Goal: Information Seeking & Learning: Learn about a topic

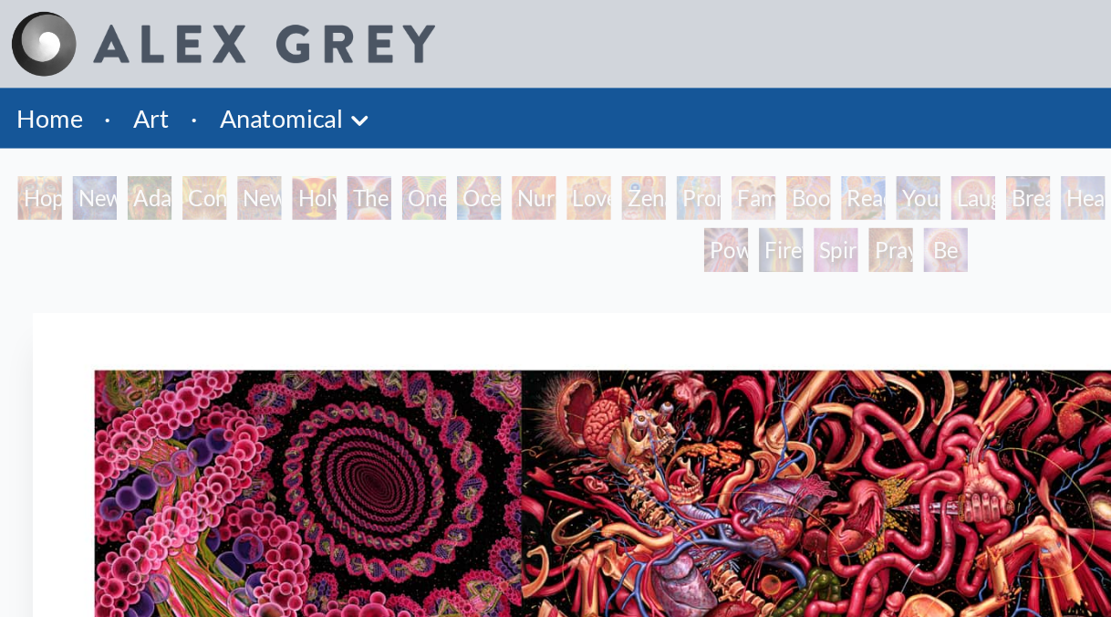
click at [16, 132] on div "Hope" at bounding box center [26, 131] width 29 height 29
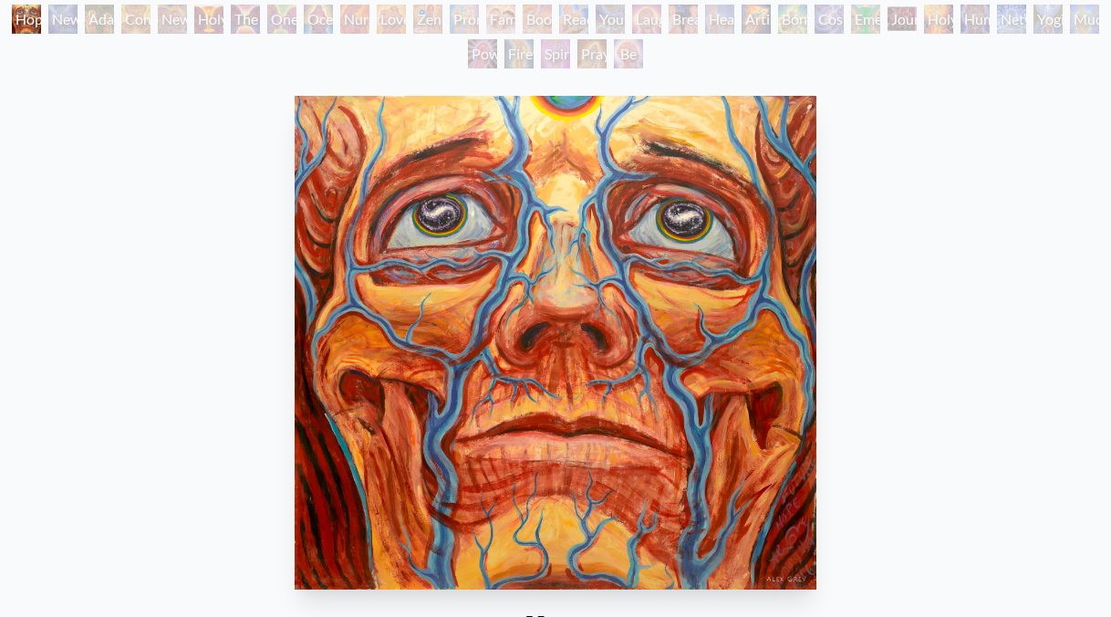
scroll to position [86, 0]
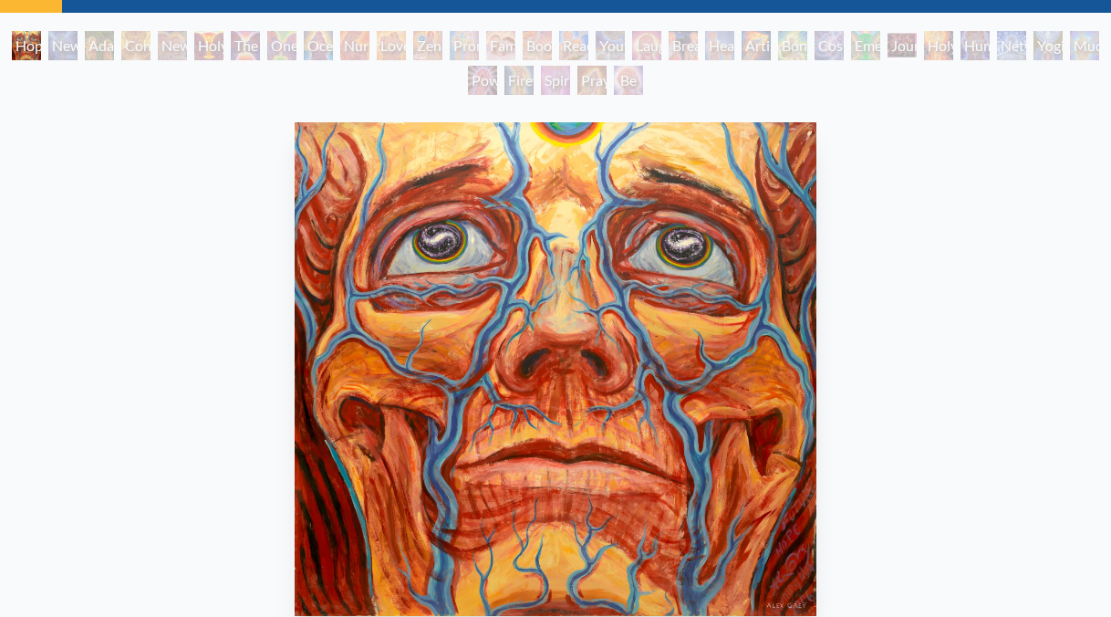
click at [68, 46] on div "New Man [DEMOGRAPHIC_DATA]: [DEMOGRAPHIC_DATA] Mind" at bounding box center [62, 45] width 29 height 29
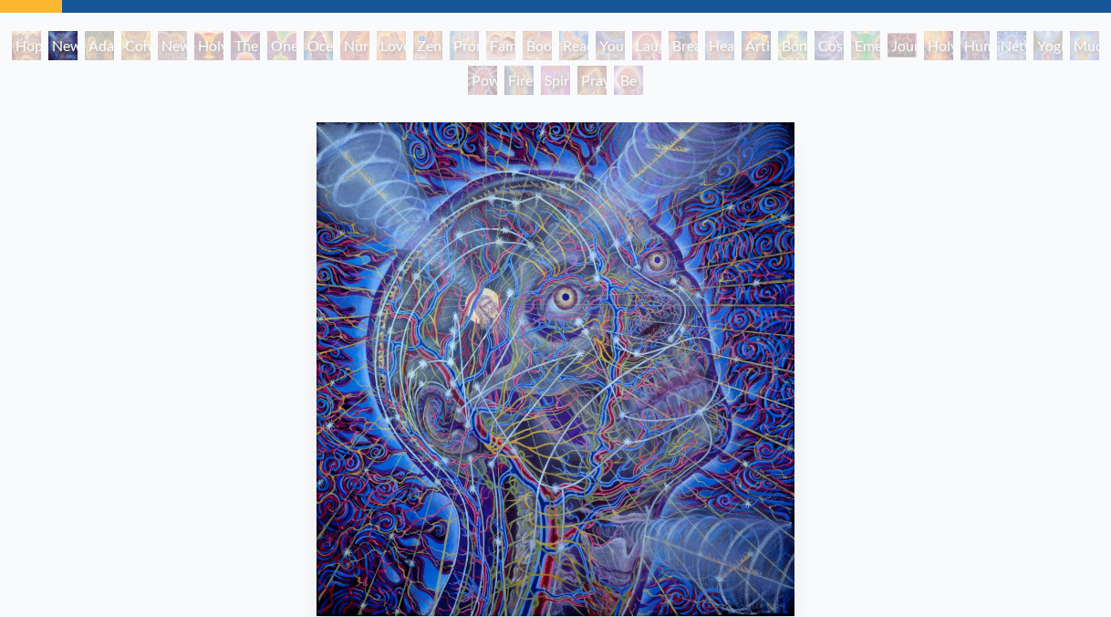
click at [140, 38] on div "Contemplation" at bounding box center [135, 45] width 29 height 29
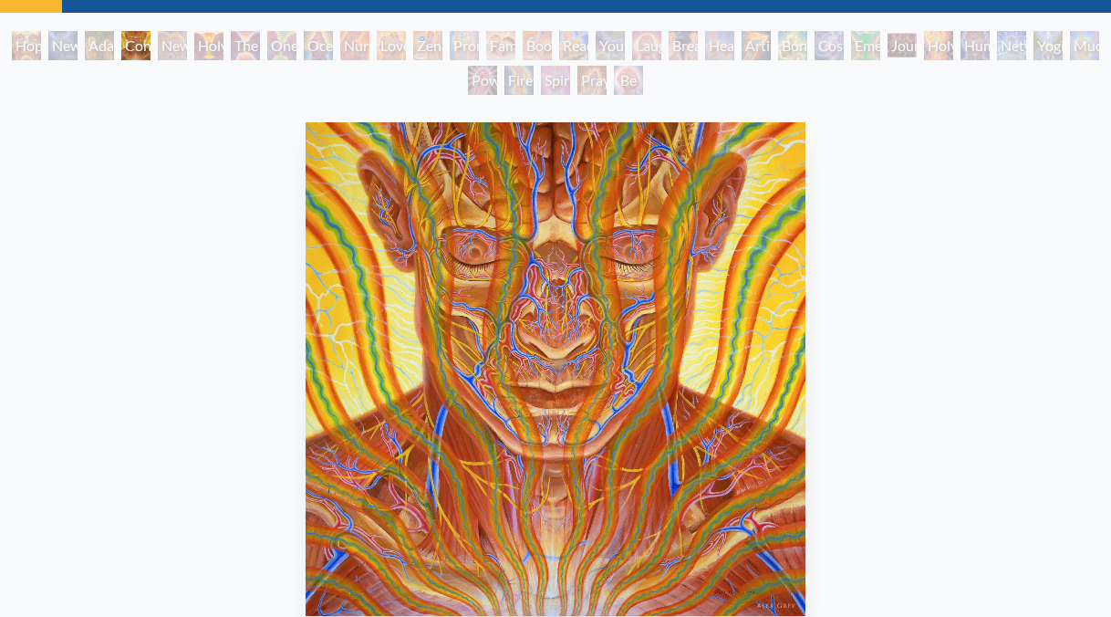
click at [257, 42] on div "The Kiss" at bounding box center [245, 45] width 29 height 29
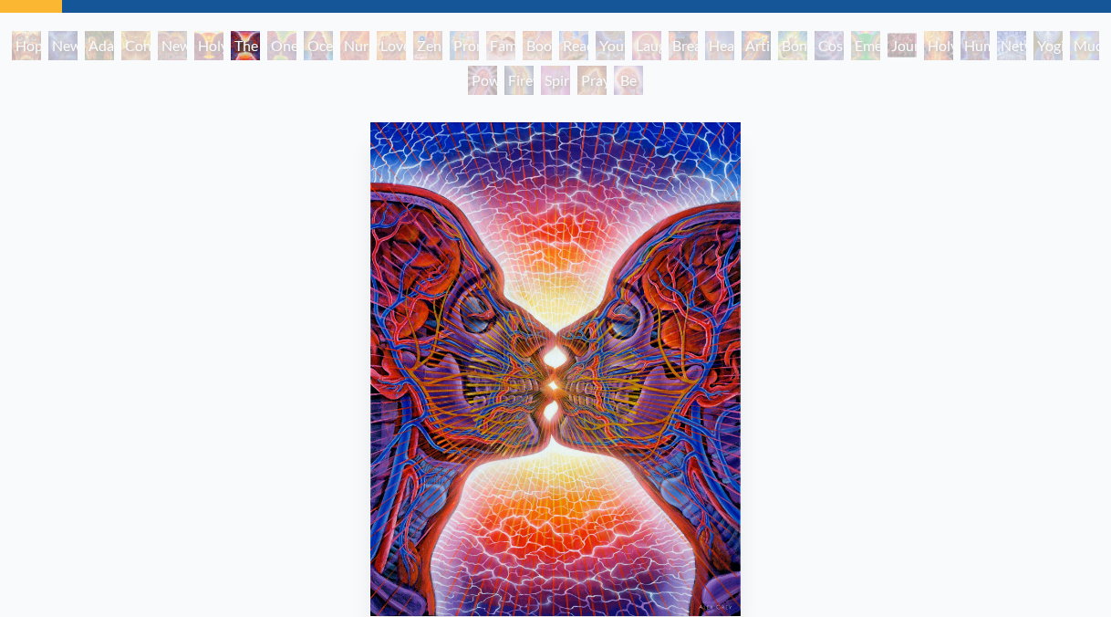
click at [290, 50] on div "One Taste" at bounding box center [281, 45] width 29 height 29
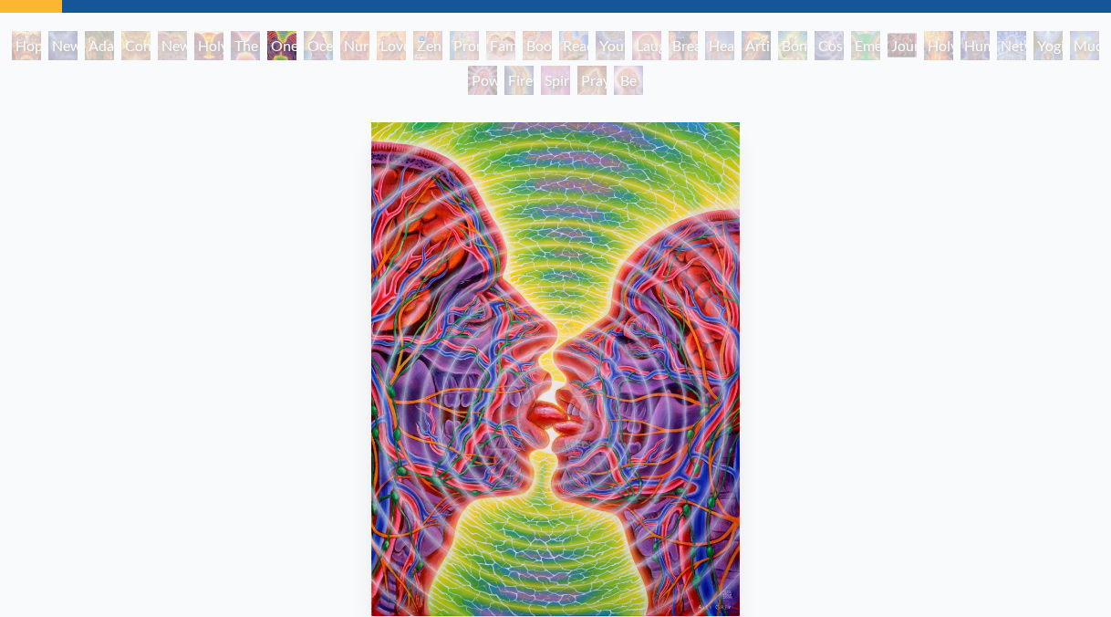
click at [370, 45] on div "Nursing" at bounding box center [354, 45] width 29 height 29
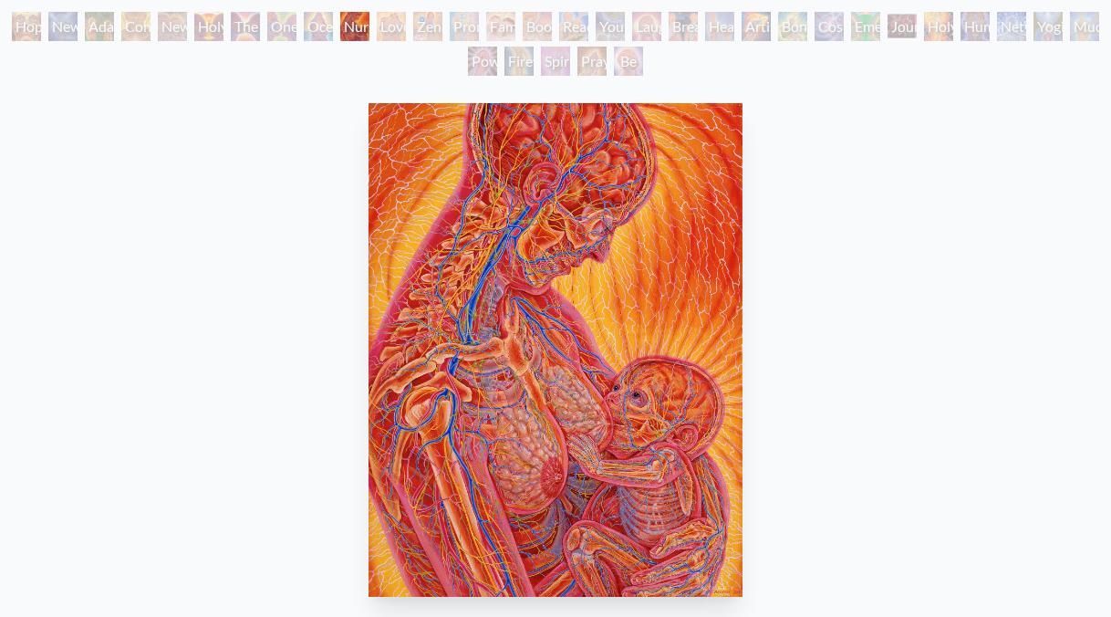
scroll to position [66, 0]
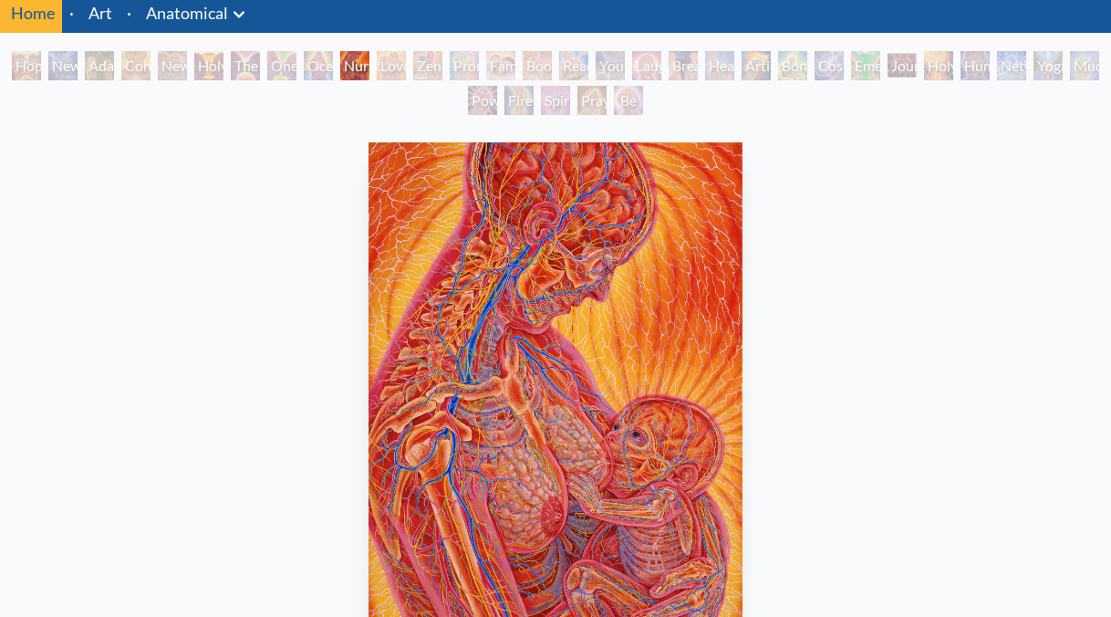
click at [397, 73] on div "Love Circuit" at bounding box center [391, 65] width 29 height 29
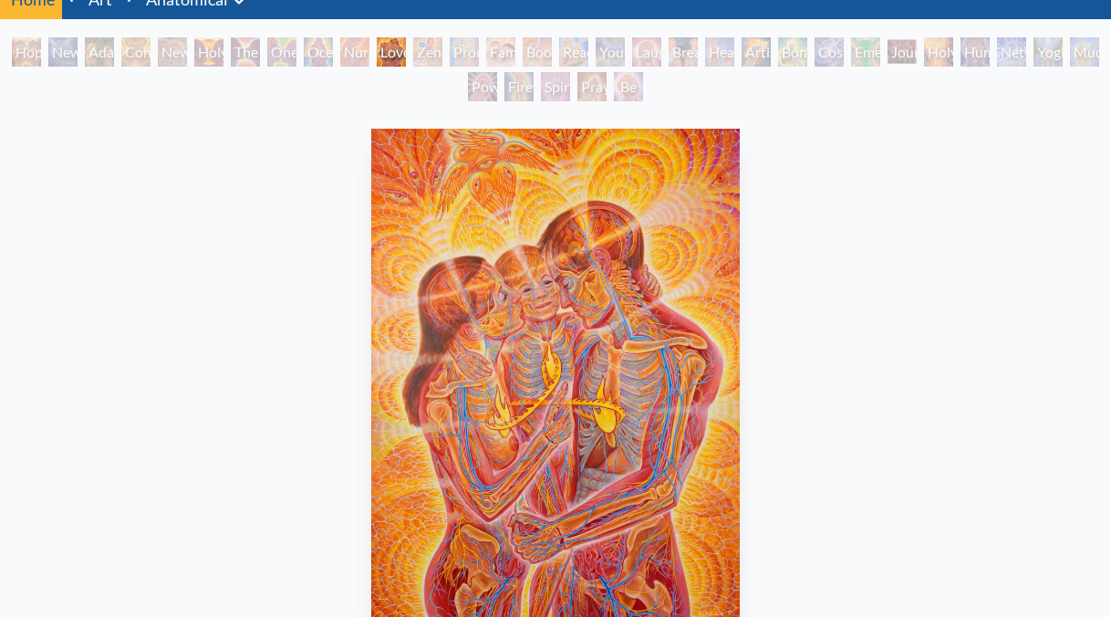
scroll to position [78, 0]
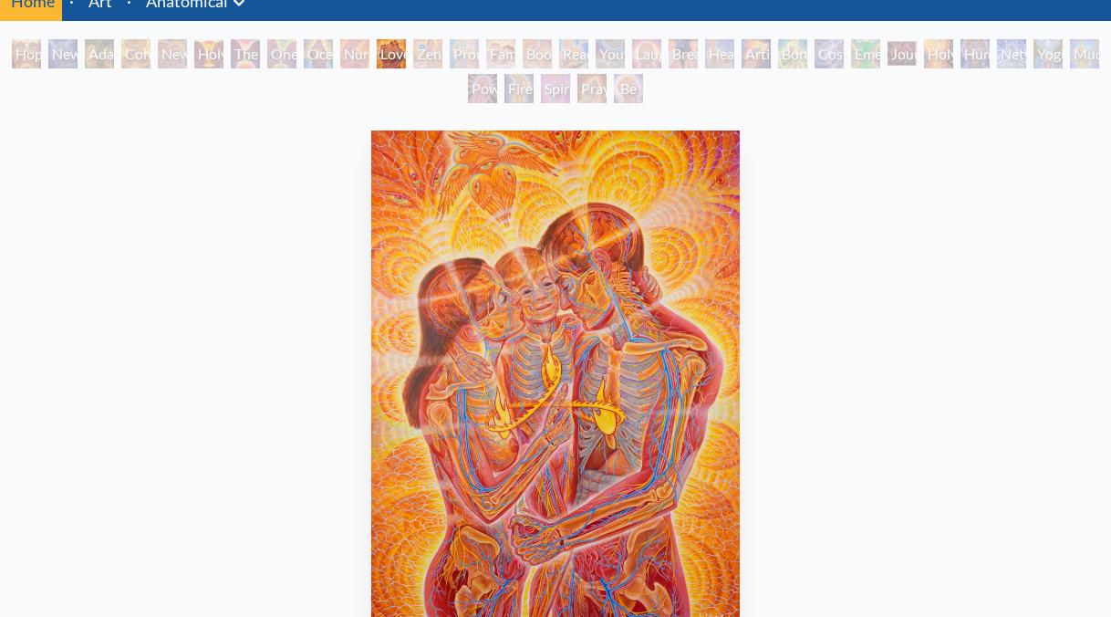
click at [428, 54] on div "Zena Lotus" at bounding box center [427, 53] width 29 height 29
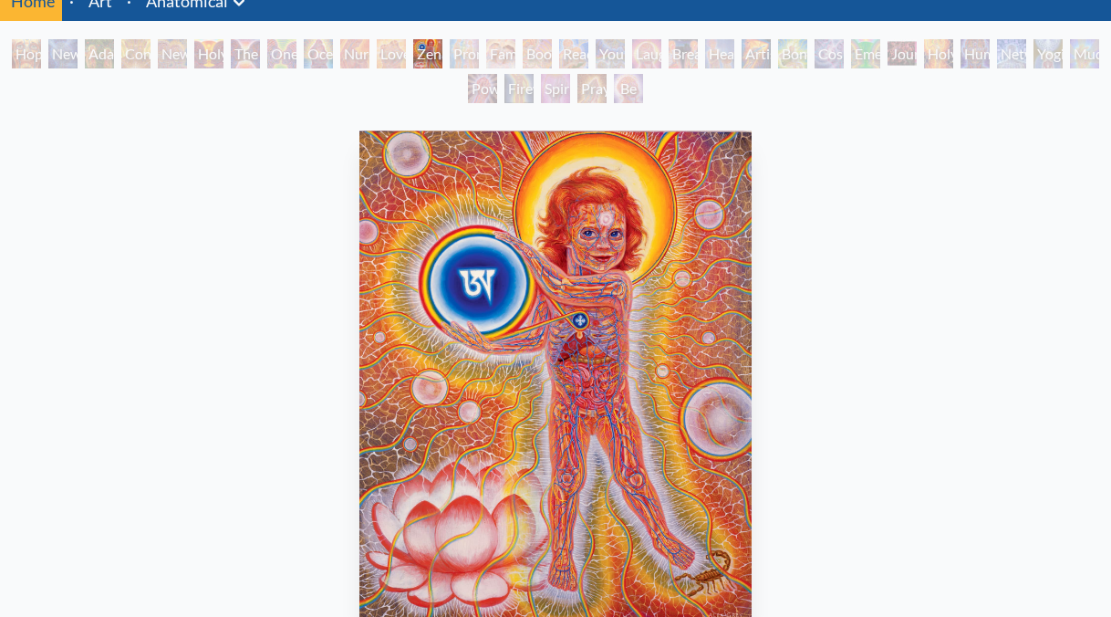
click at [471, 55] on div "Promise" at bounding box center [464, 53] width 29 height 29
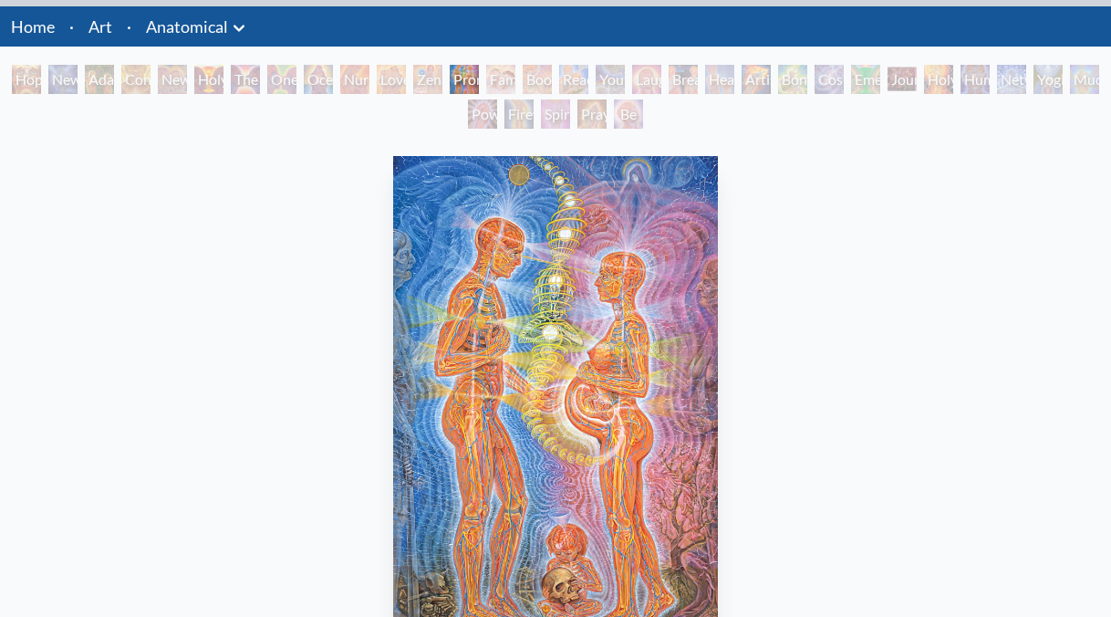
scroll to position [49, 0]
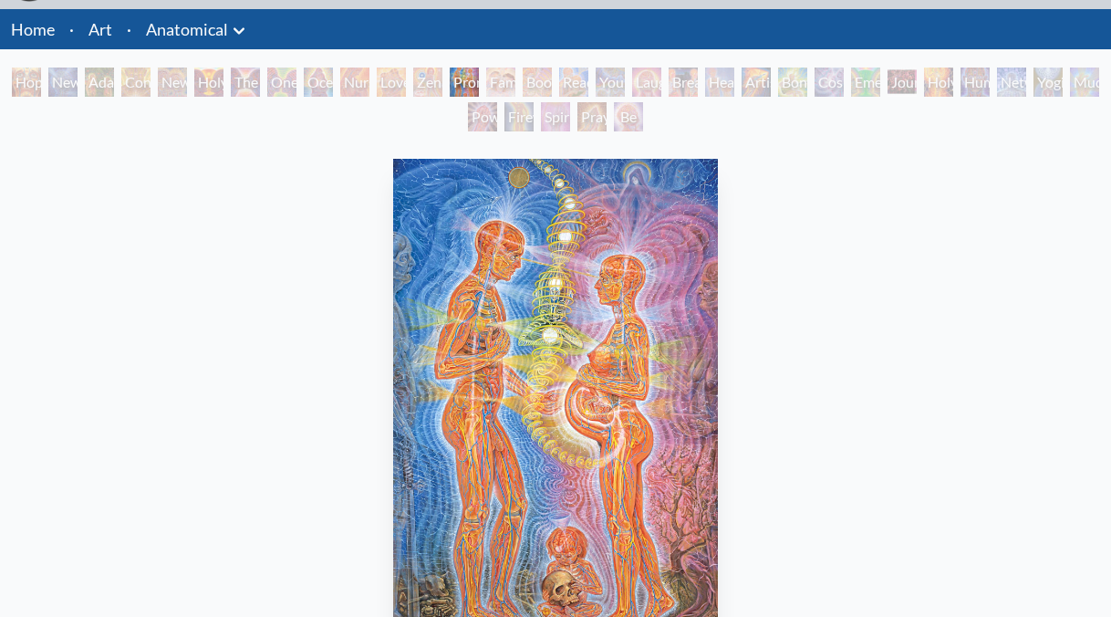
click at [510, 84] on div "Family" at bounding box center [500, 82] width 29 height 29
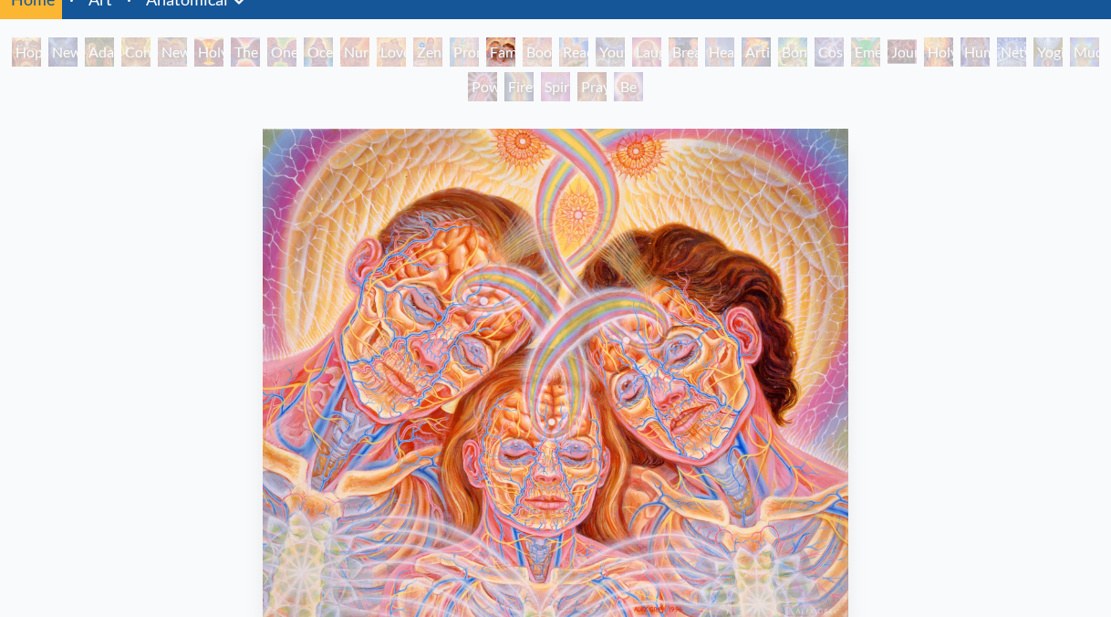
scroll to position [78, 0]
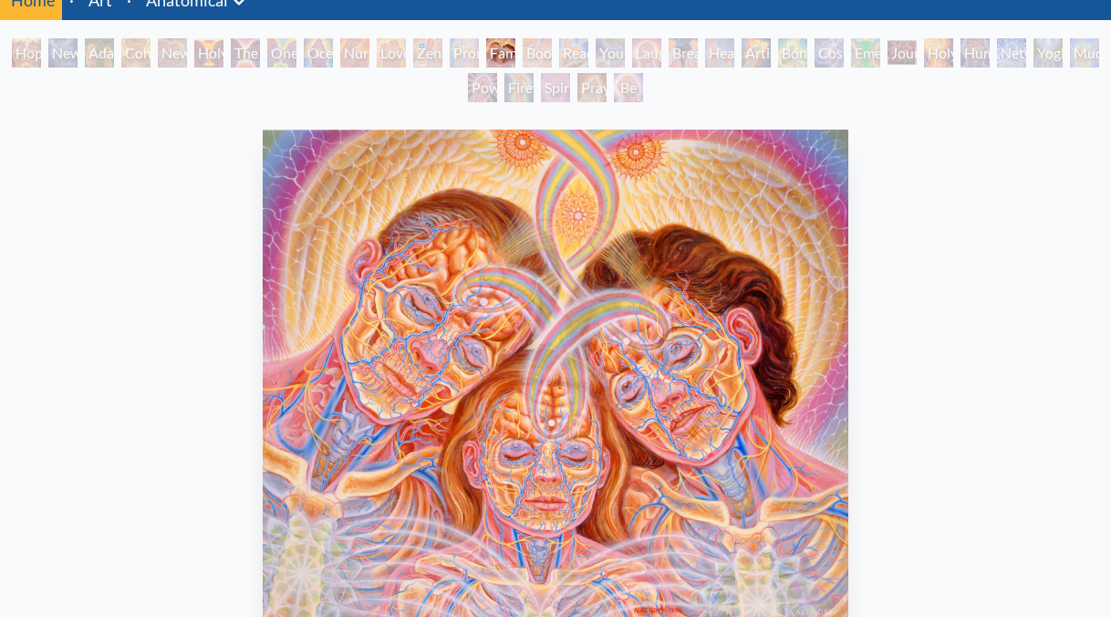
click at [540, 51] on div "Boo-boo" at bounding box center [537, 52] width 29 height 29
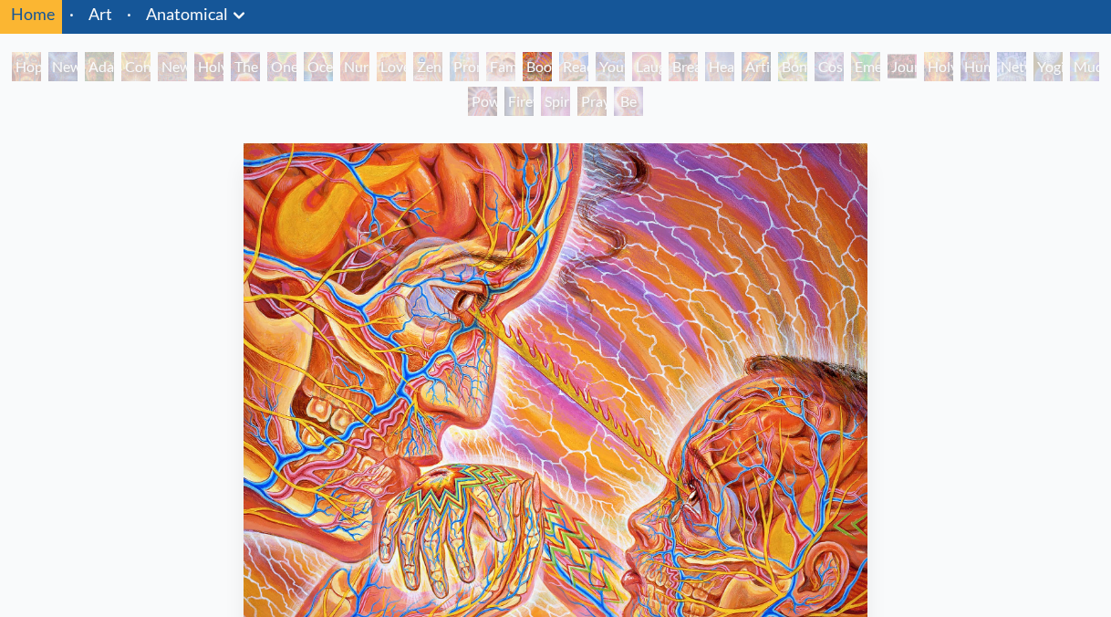
scroll to position [63, 0]
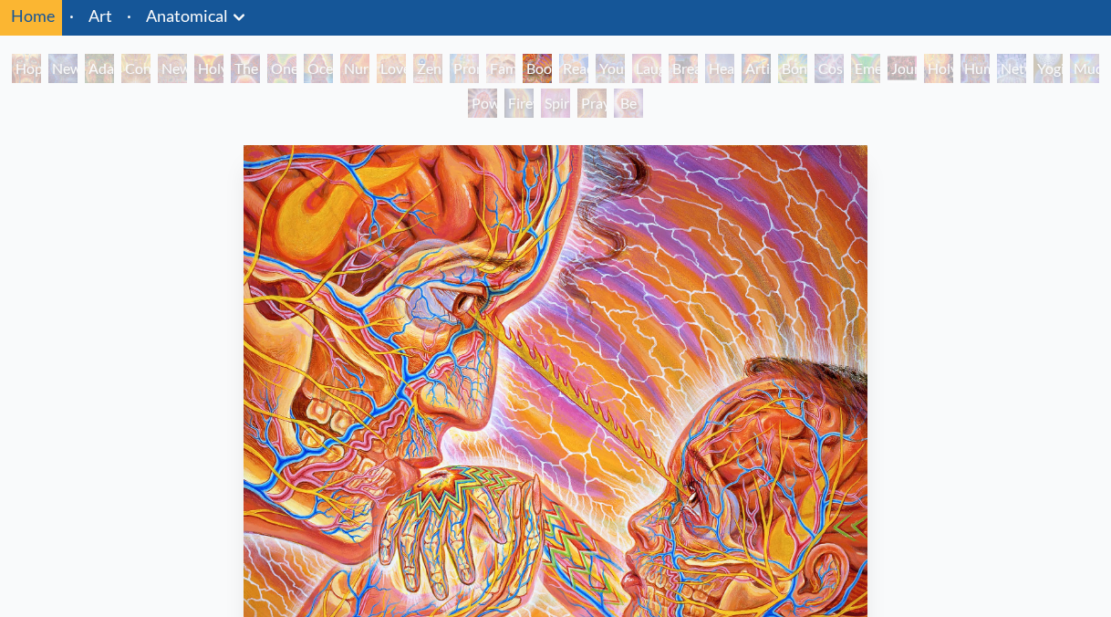
click at [578, 69] on div "Reading" at bounding box center [573, 68] width 29 height 29
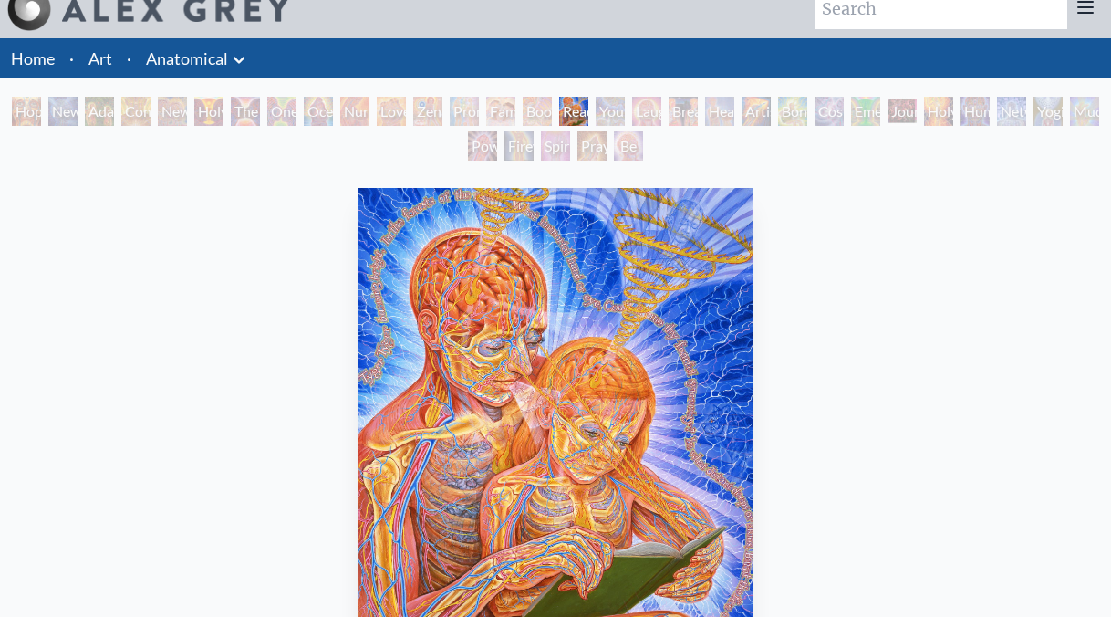
scroll to position [19, 0]
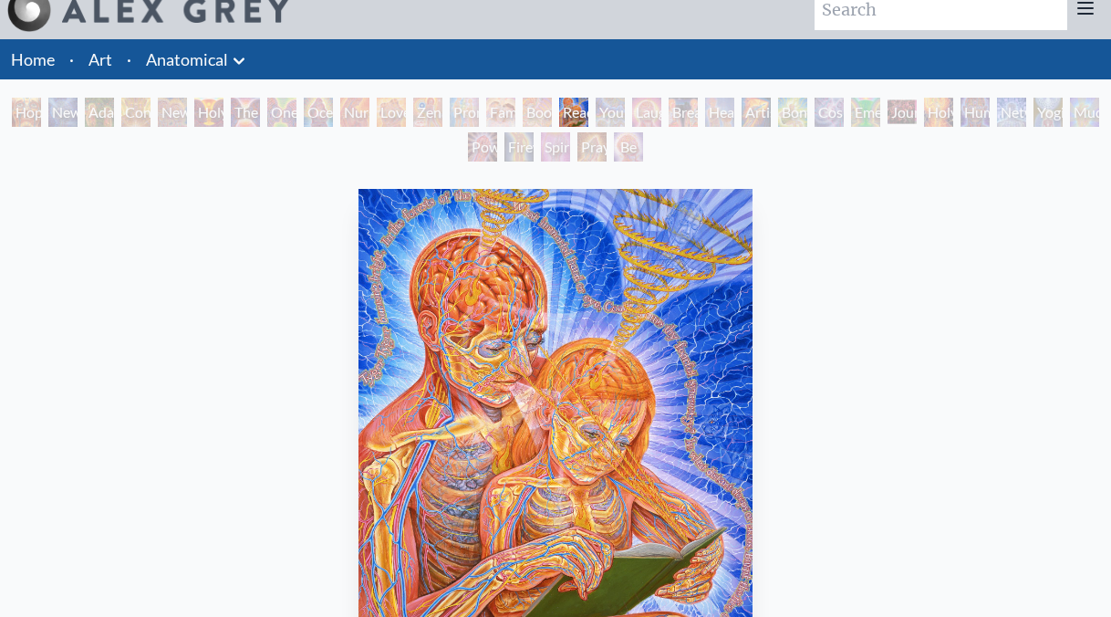
click at [614, 118] on div "Young & Old" at bounding box center [610, 112] width 29 height 29
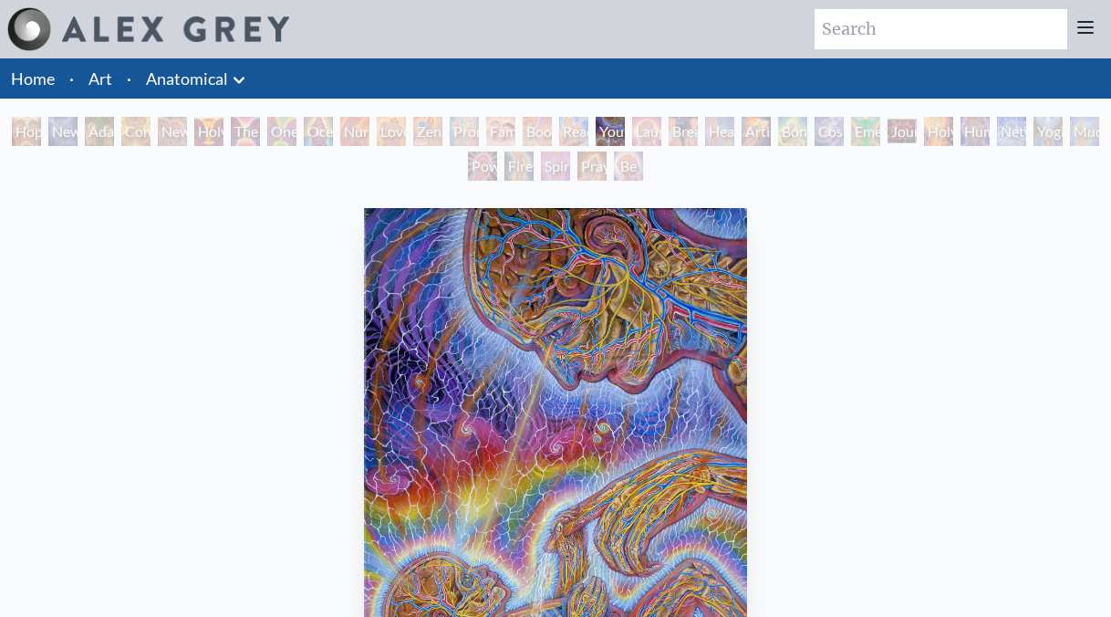
click at [661, 134] on div "Laughing Man" at bounding box center [646, 131] width 29 height 29
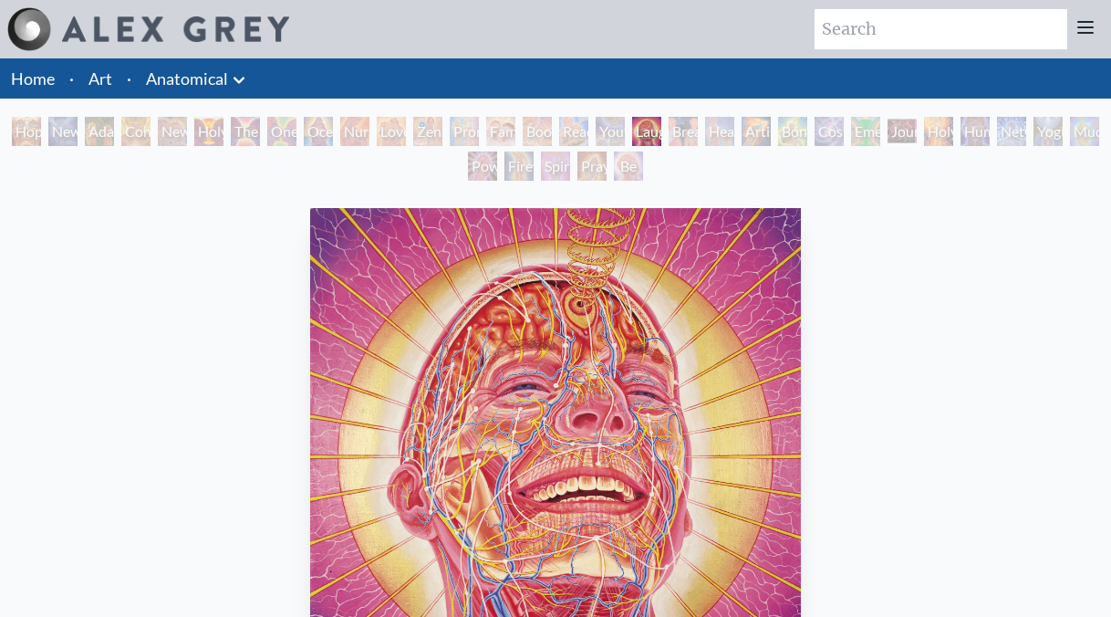
click at [692, 133] on div "Breathing" at bounding box center [683, 131] width 29 height 29
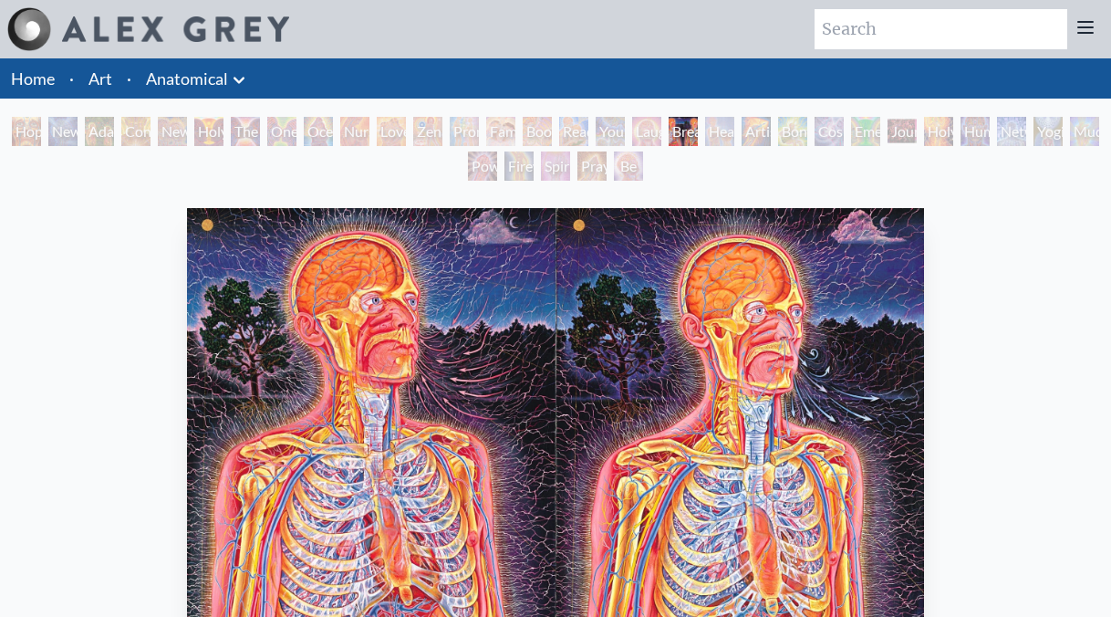
click at [771, 128] on div "Artist's Hand" at bounding box center [756, 131] width 29 height 29
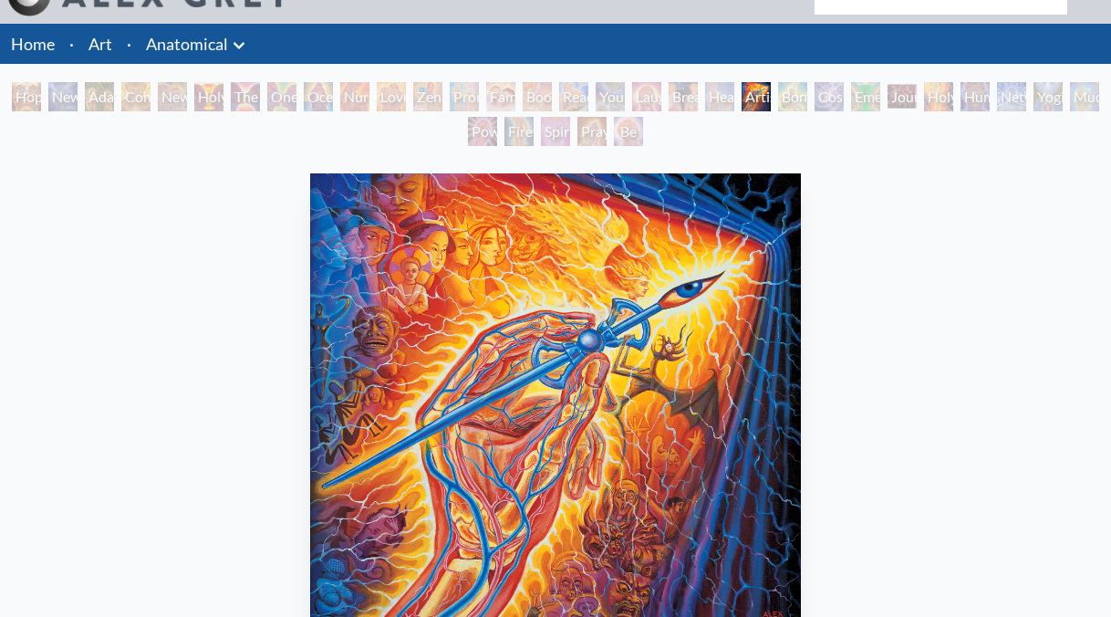
scroll to position [29, 0]
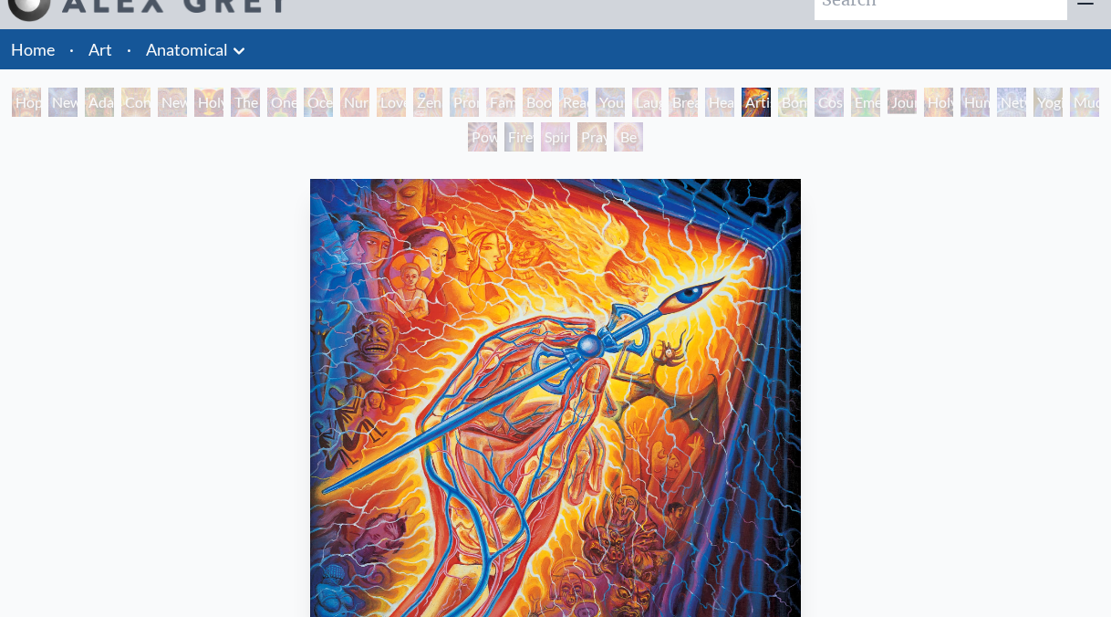
click at [804, 100] on div "Bond" at bounding box center [792, 102] width 29 height 29
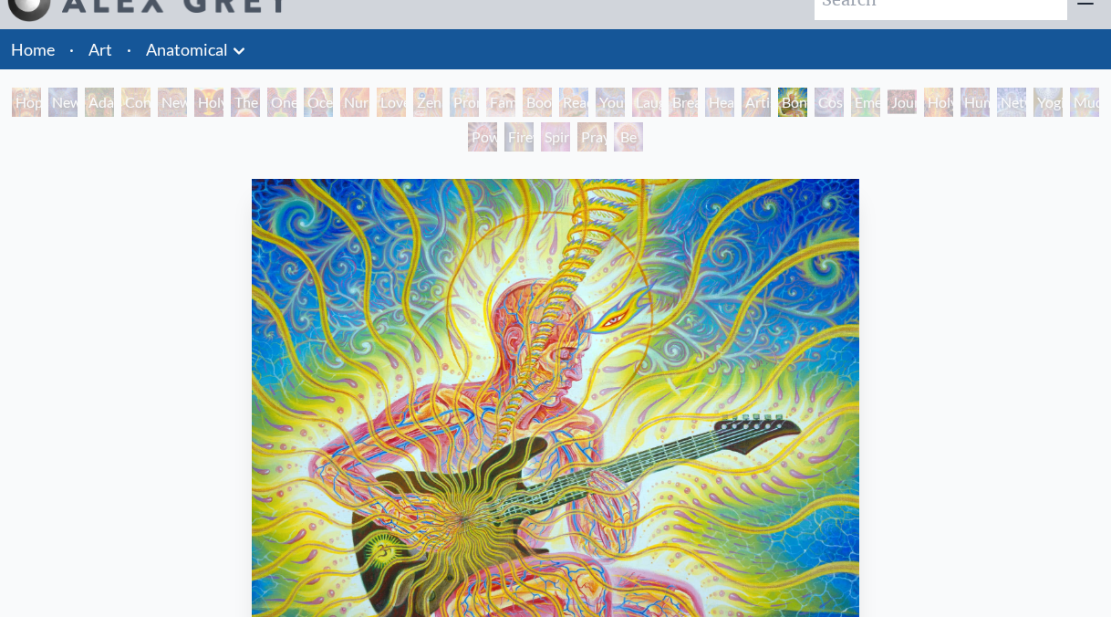
click at [838, 98] on div "Cosmic Lovers" at bounding box center [829, 102] width 29 height 29
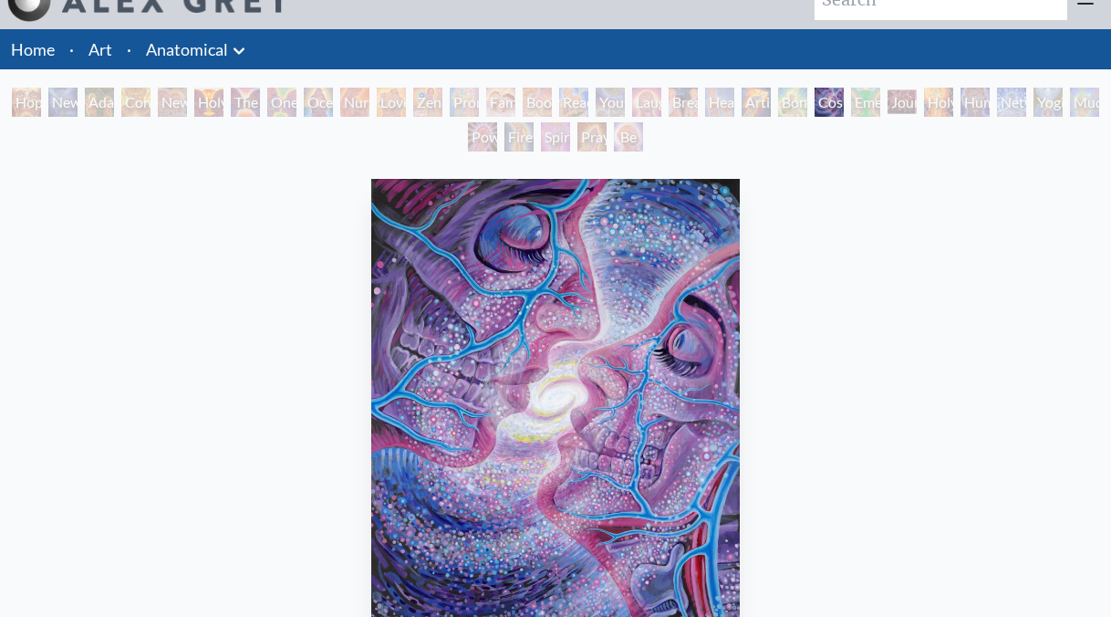
click at [873, 105] on div "Emerald Grail" at bounding box center [865, 102] width 29 height 29
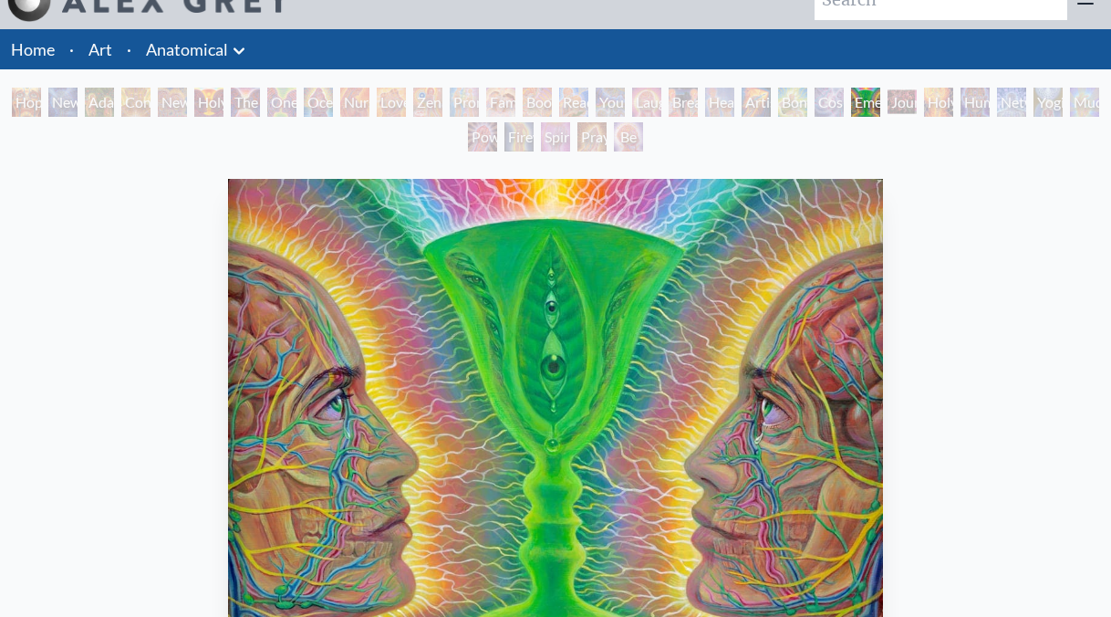
click at [911, 102] on div "Journey of the Wounded Healer" at bounding box center [902, 102] width 29 height 29
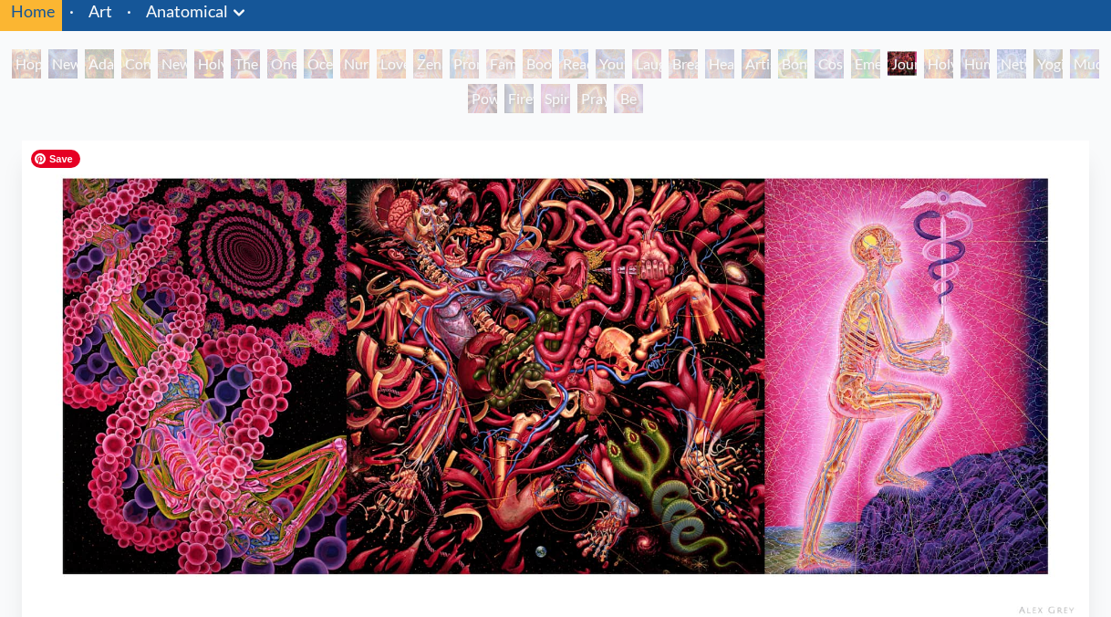
scroll to position [67, 0]
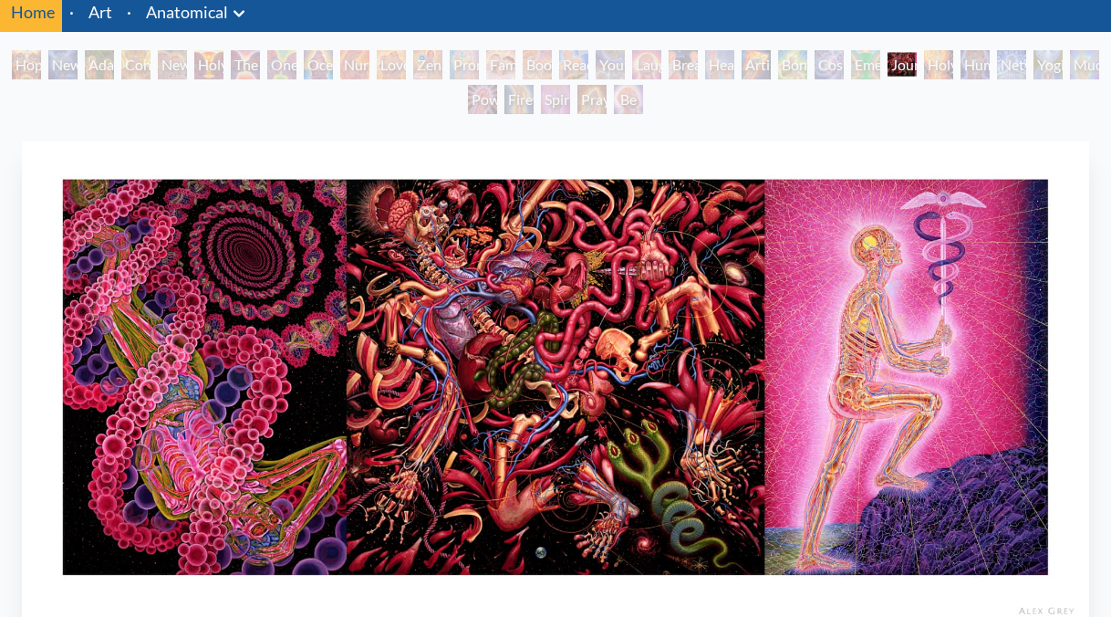
click at [950, 71] on div "Holy Fire" at bounding box center [938, 64] width 29 height 29
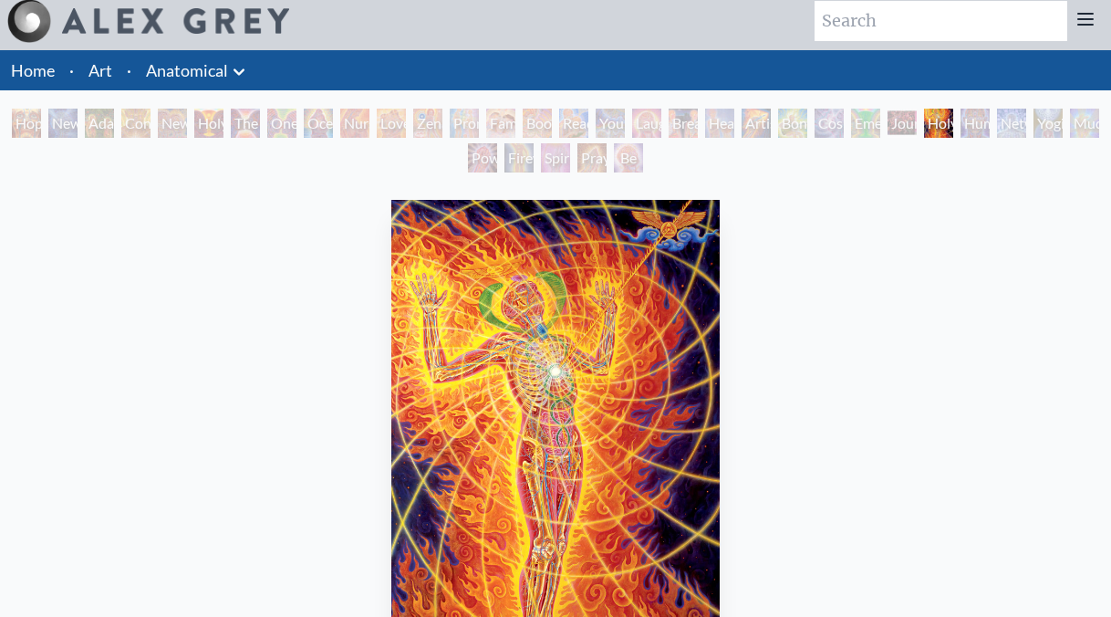
scroll to position [6, 0]
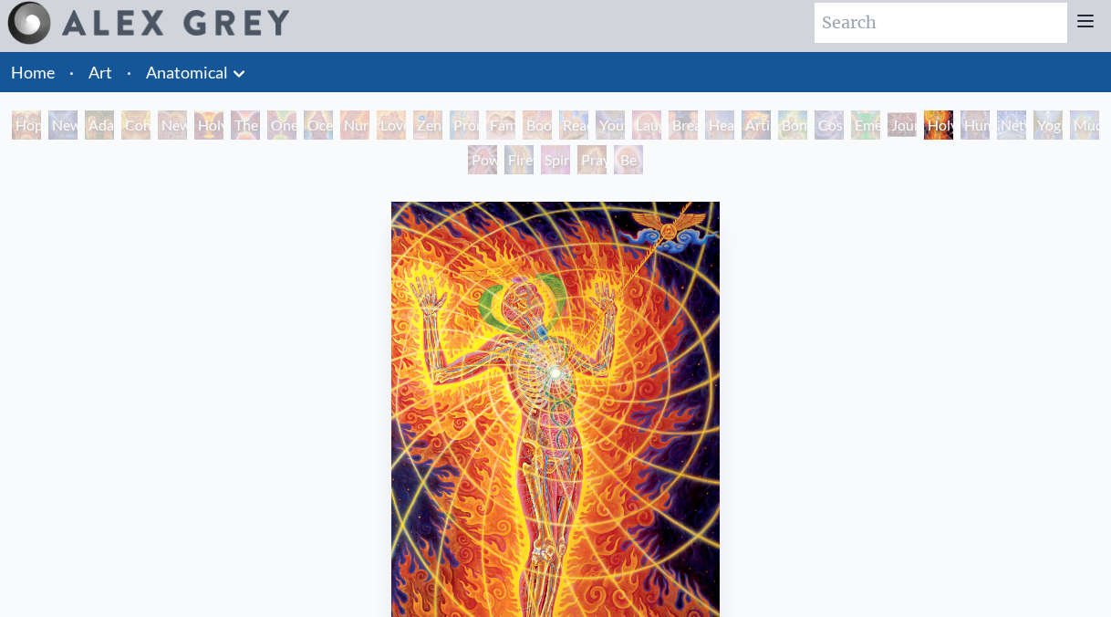
click at [485, 166] on div "Power to the Peaceful" at bounding box center [482, 159] width 29 height 29
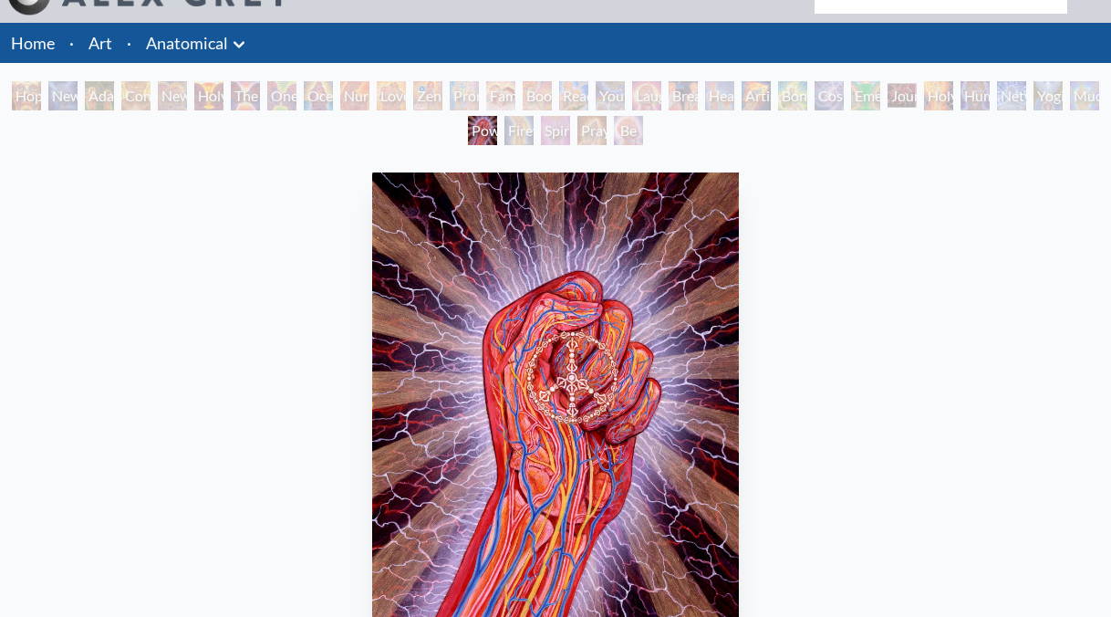
scroll to position [30, 0]
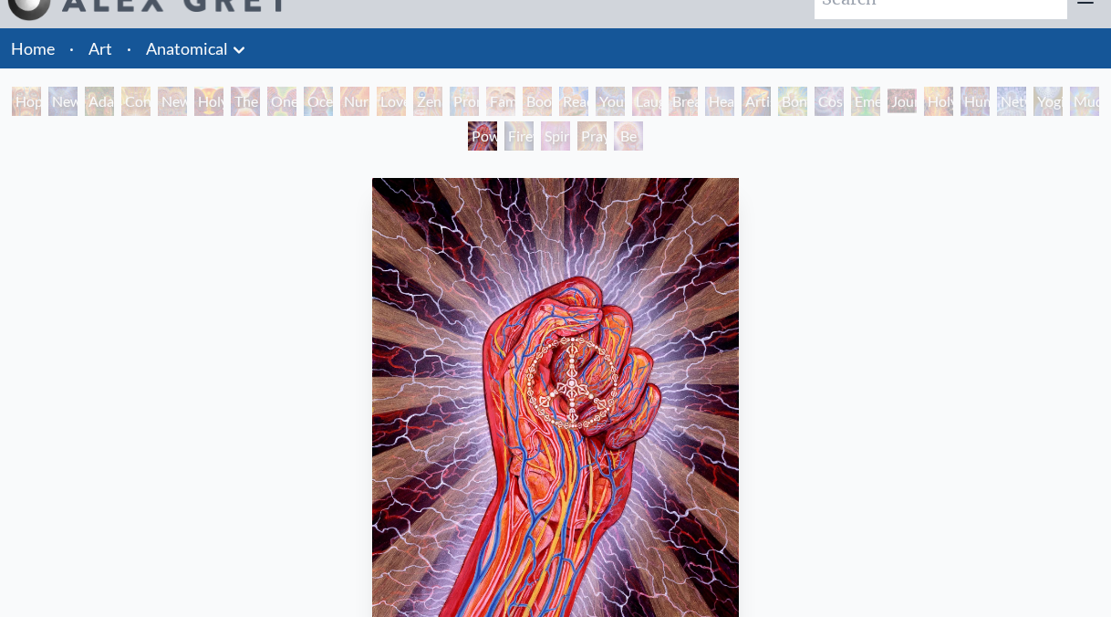
click at [517, 139] on div "Firewalking" at bounding box center [519, 135] width 29 height 29
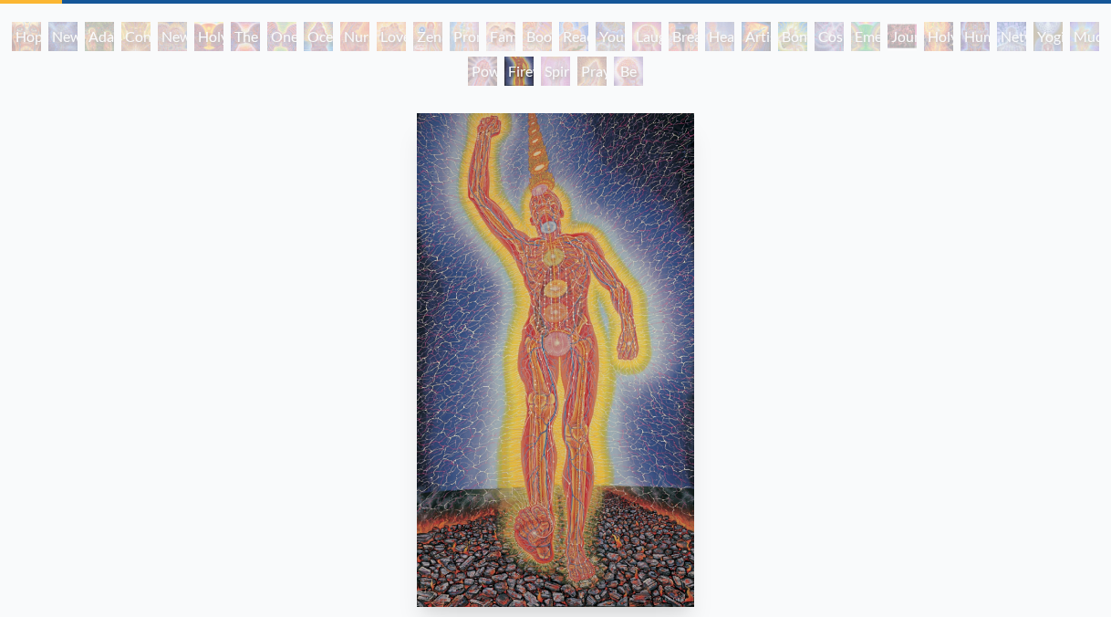
scroll to position [78, 0]
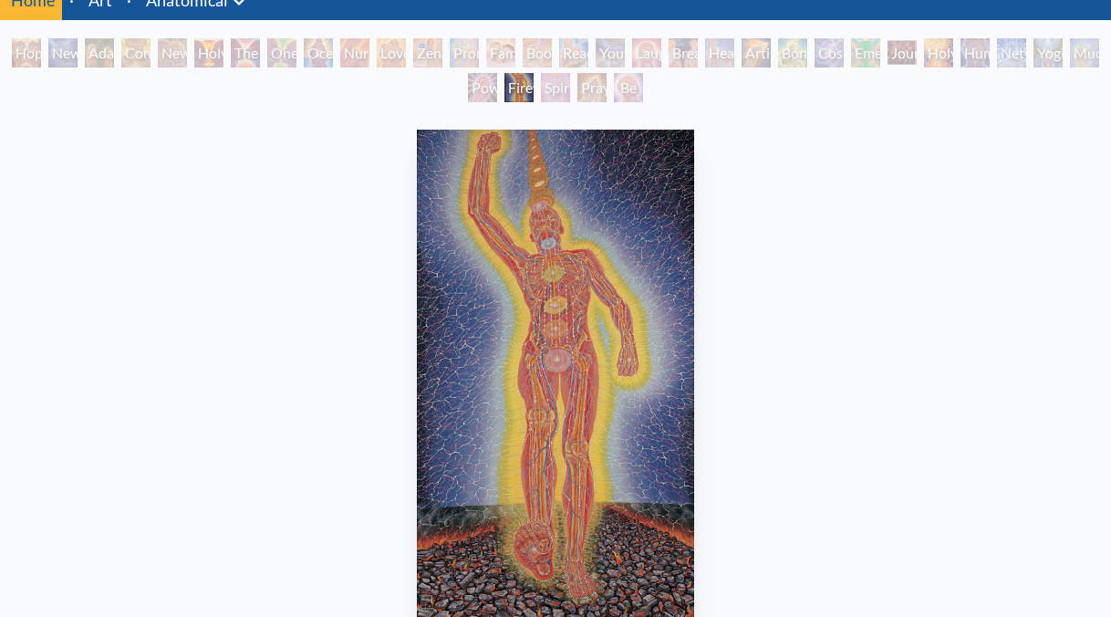
click at [550, 81] on div "Spirit Animates the Flesh" at bounding box center [555, 87] width 29 height 29
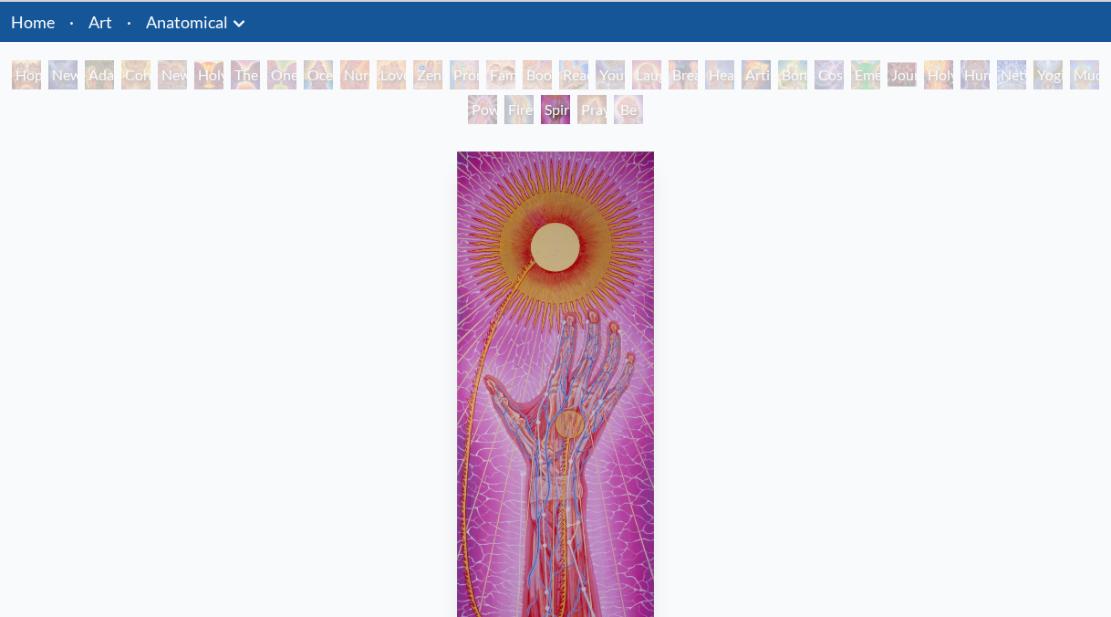
scroll to position [53, 0]
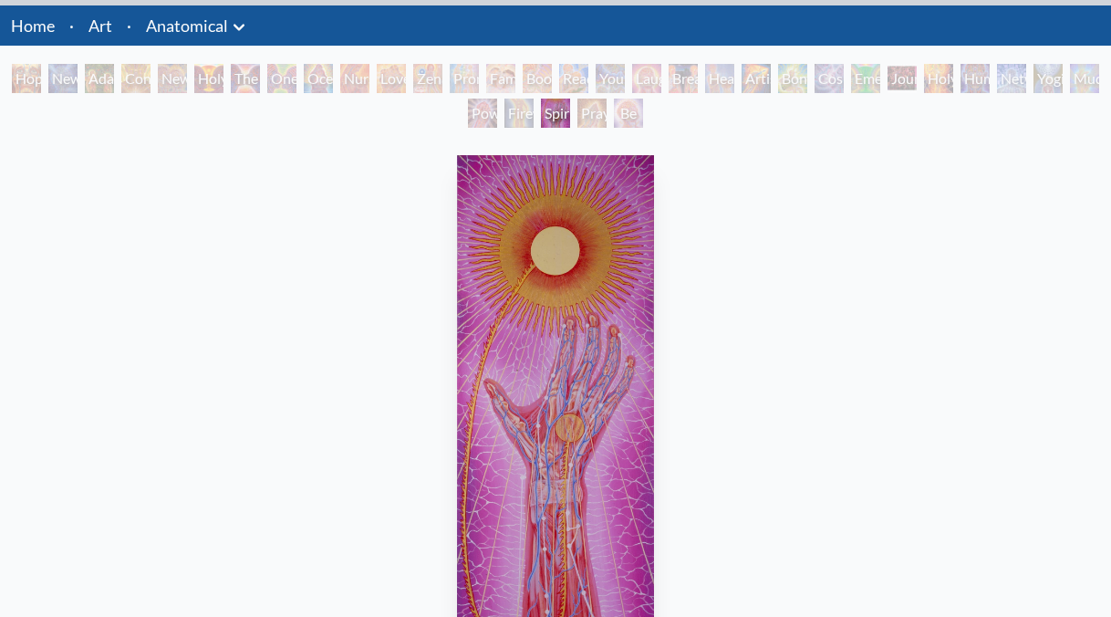
click at [621, 121] on div "Be a Good Human Being" at bounding box center [628, 113] width 29 height 29
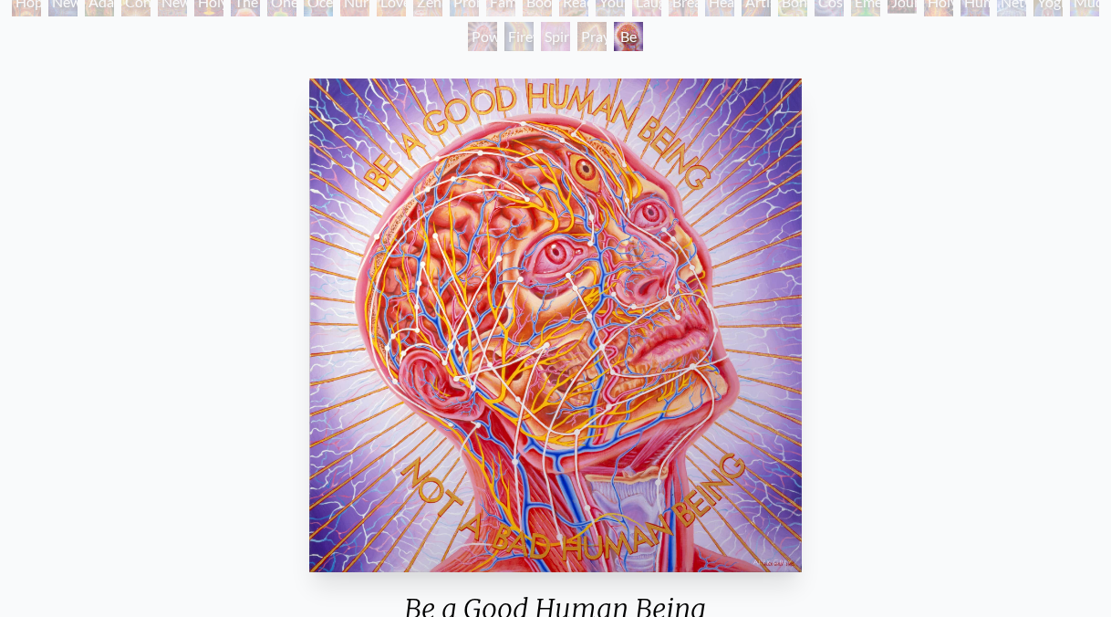
scroll to position [129, 0]
click at [607, 35] on div "Praying Hands" at bounding box center [592, 37] width 29 height 29
